Goal: Information Seeking & Learning: Learn about a topic

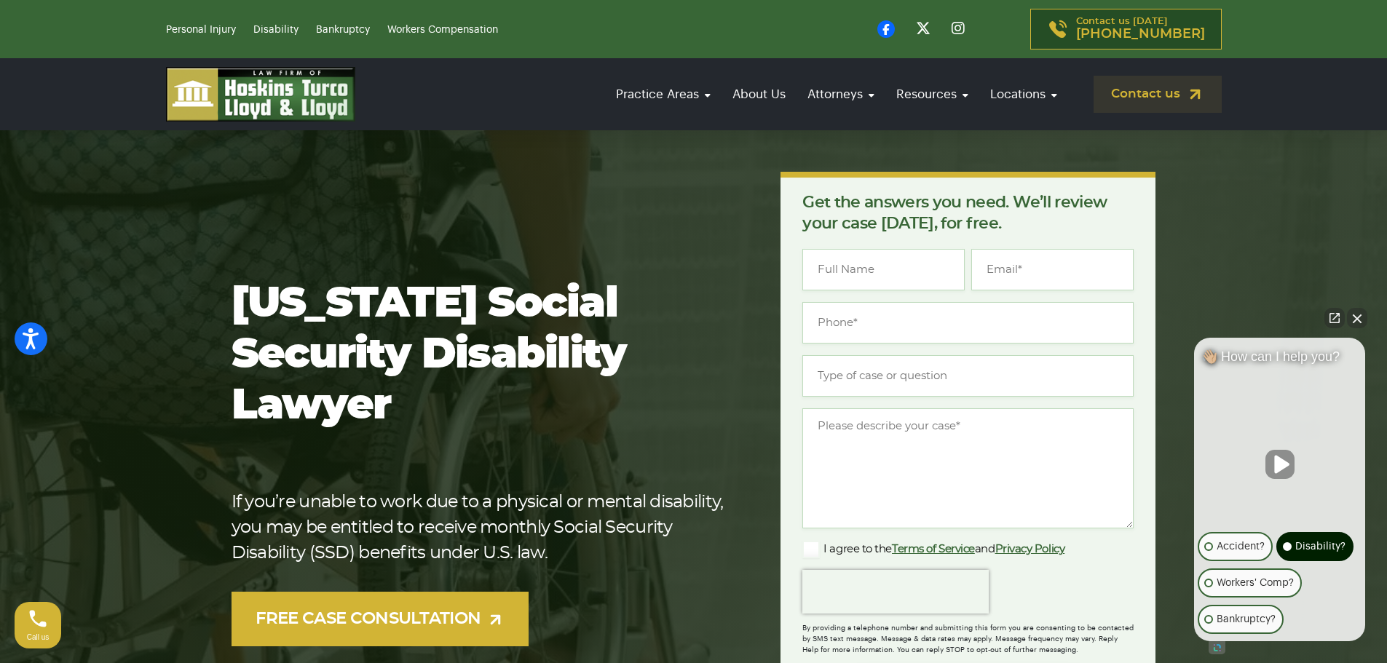
click at [1302, 548] on p "Disability?" at bounding box center [1320, 546] width 50 height 17
